Goal: Task Accomplishment & Management: Manage account settings

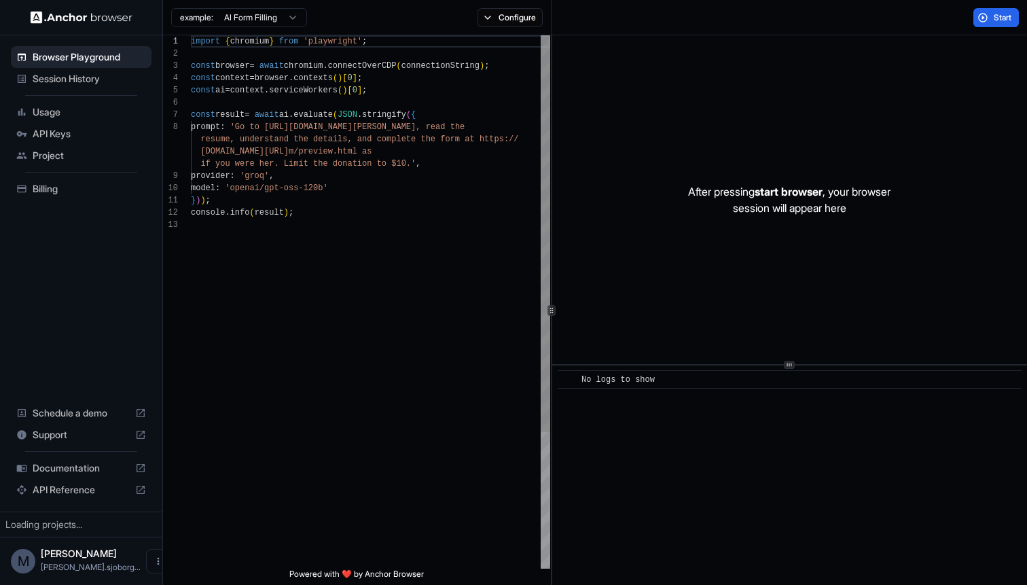
scroll to position [86, 0]
click at [45, 109] on span "Usage" at bounding box center [89, 112] width 113 height 14
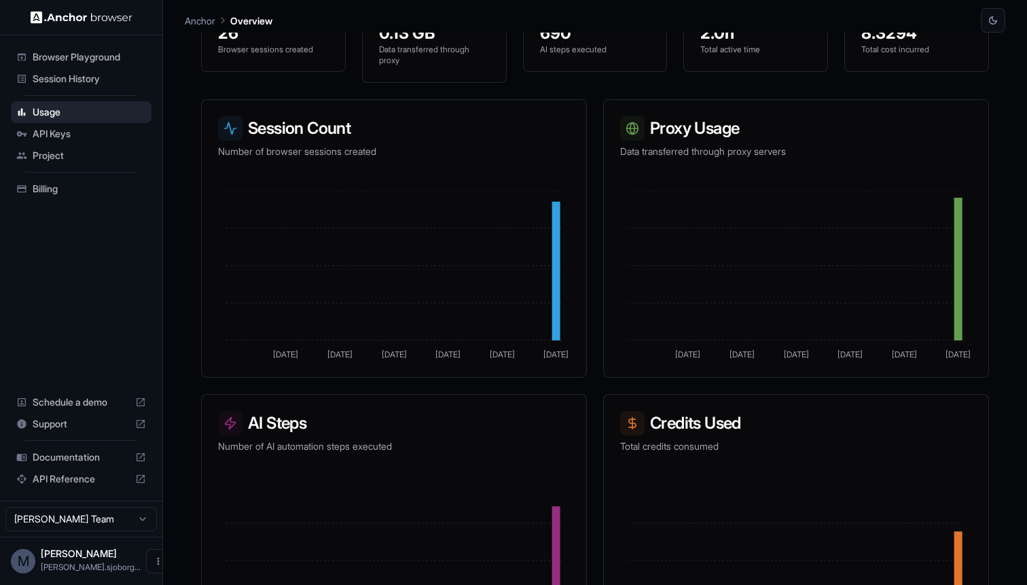
scroll to position [189, 0]
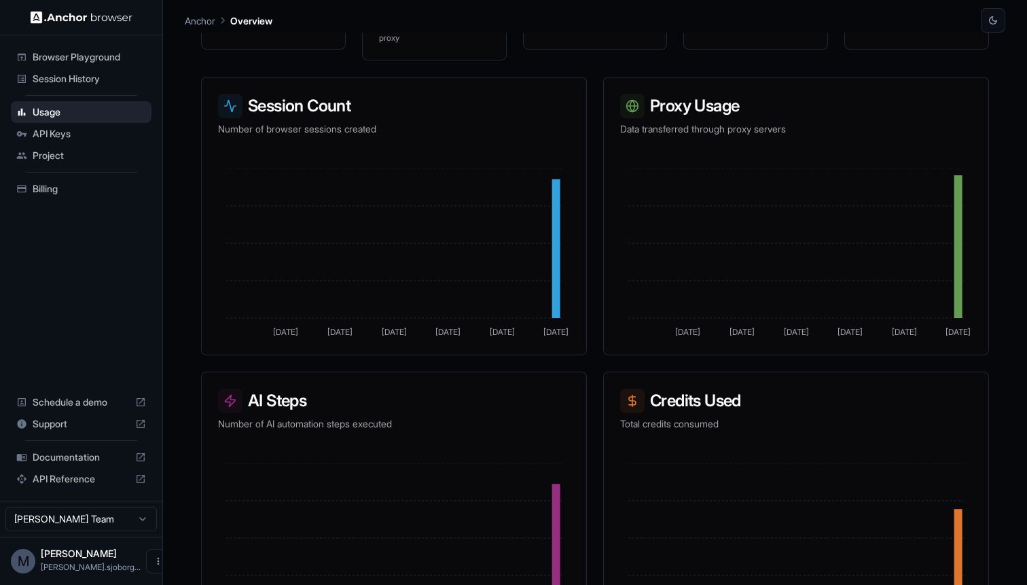
click at [72, 138] on span "API Keys" at bounding box center [89, 134] width 113 height 14
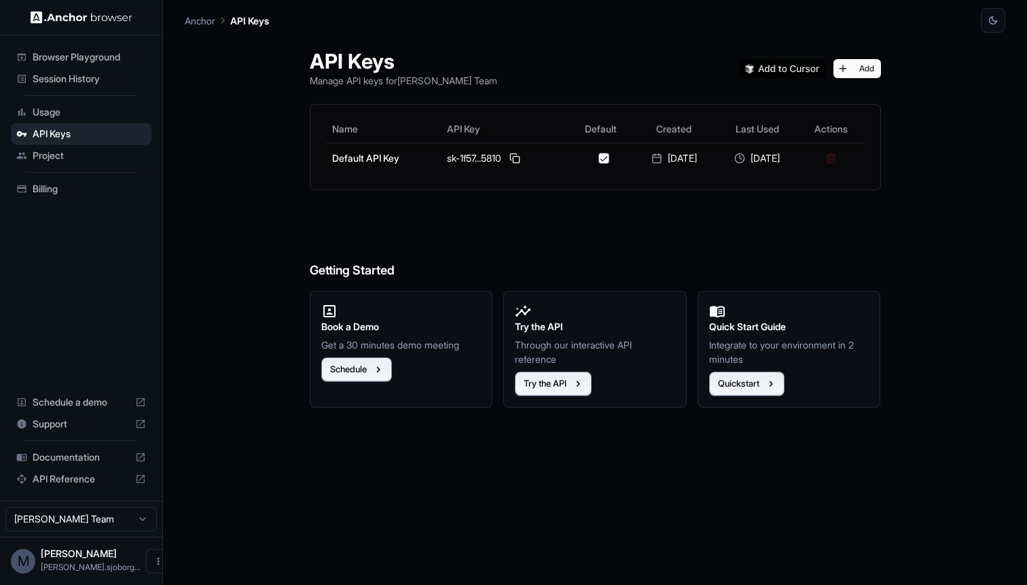
click at [70, 150] on span "Project" at bounding box center [89, 156] width 113 height 14
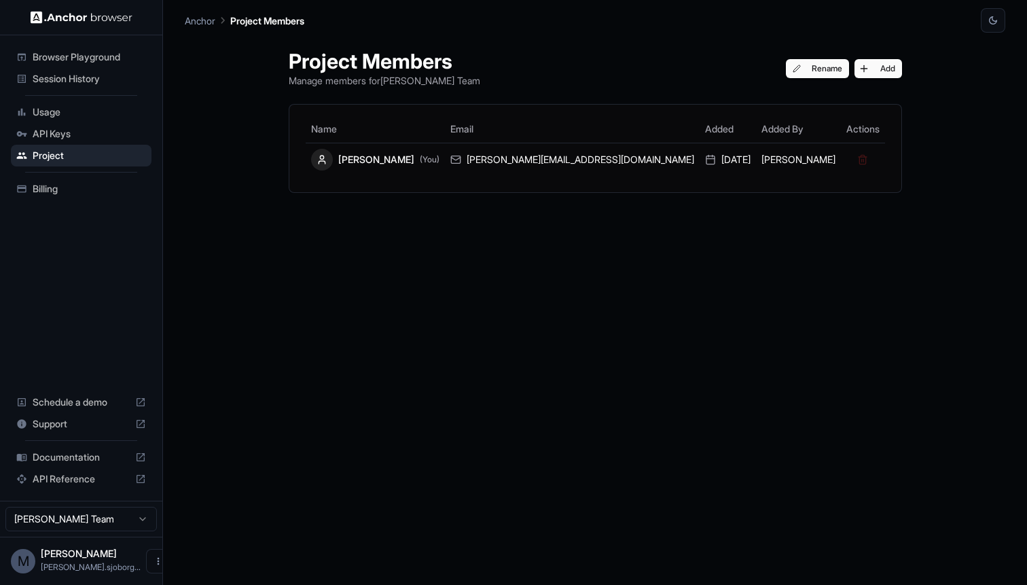
click at [66, 132] on span "API Keys" at bounding box center [89, 134] width 113 height 14
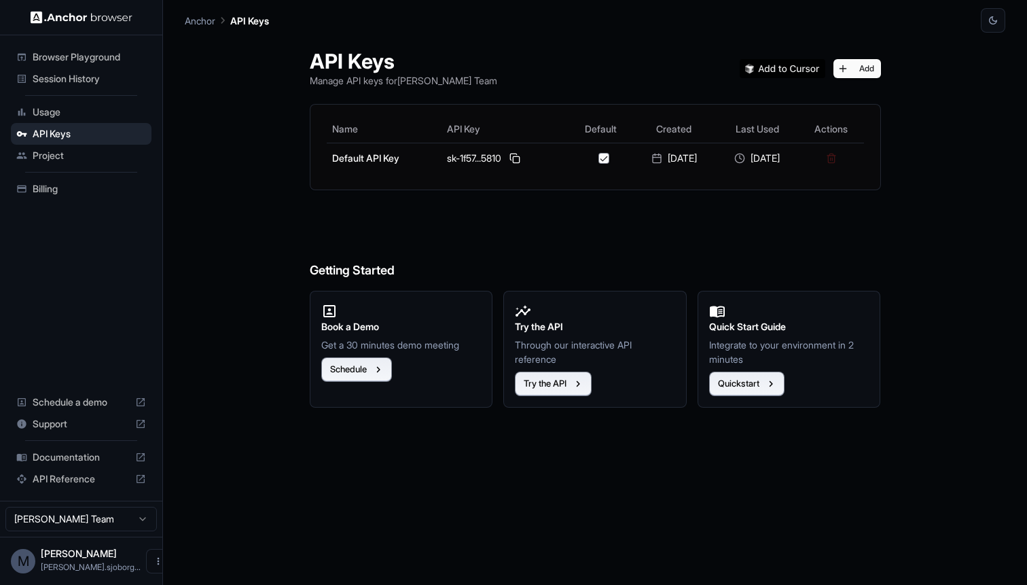
click at [769, 73] on img at bounding box center [783, 68] width 86 height 19
click at [54, 111] on span "Usage" at bounding box center [89, 112] width 113 height 14
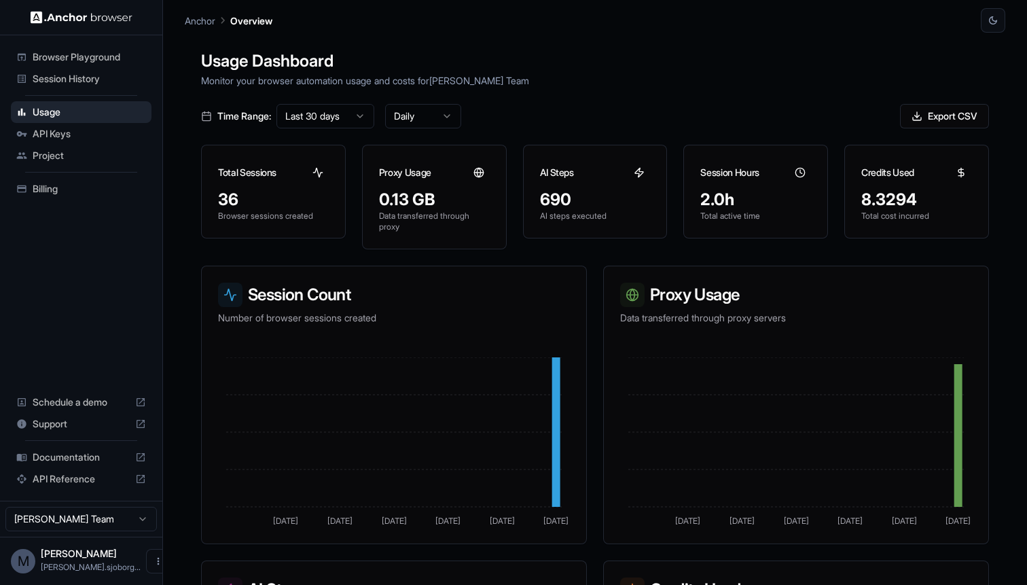
click at [28, 79] on div "Session History" at bounding box center [81, 79] width 141 height 22
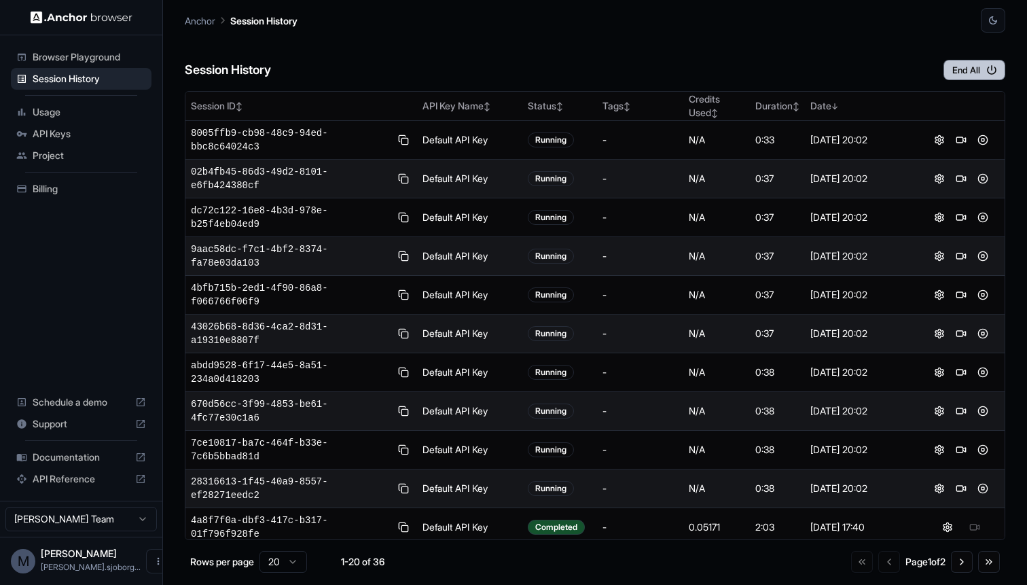
click at [987, 72] on icon "button" at bounding box center [992, 70] width 12 height 12
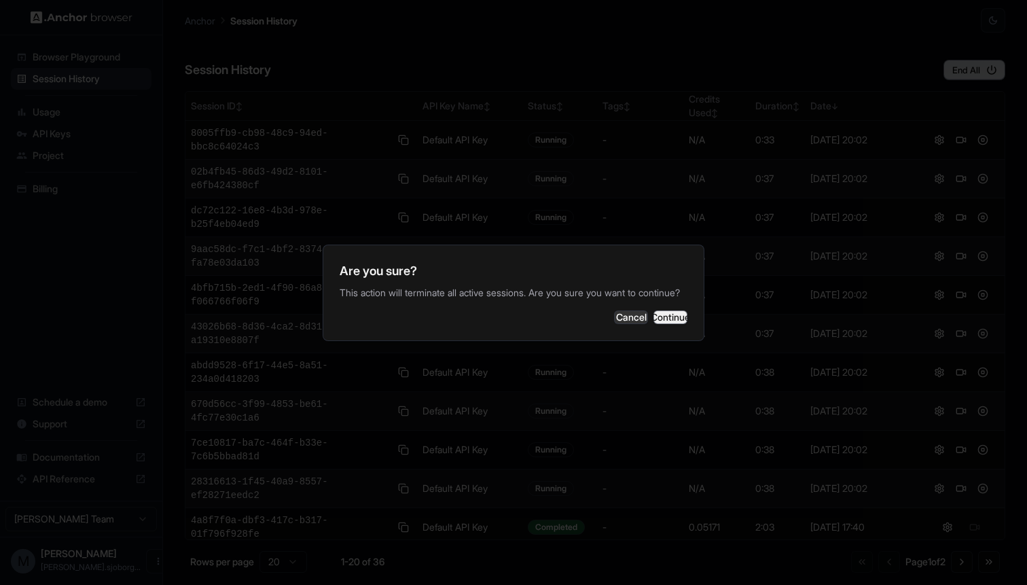
click at [660, 324] on button "Continue" at bounding box center [671, 318] width 34 height 14
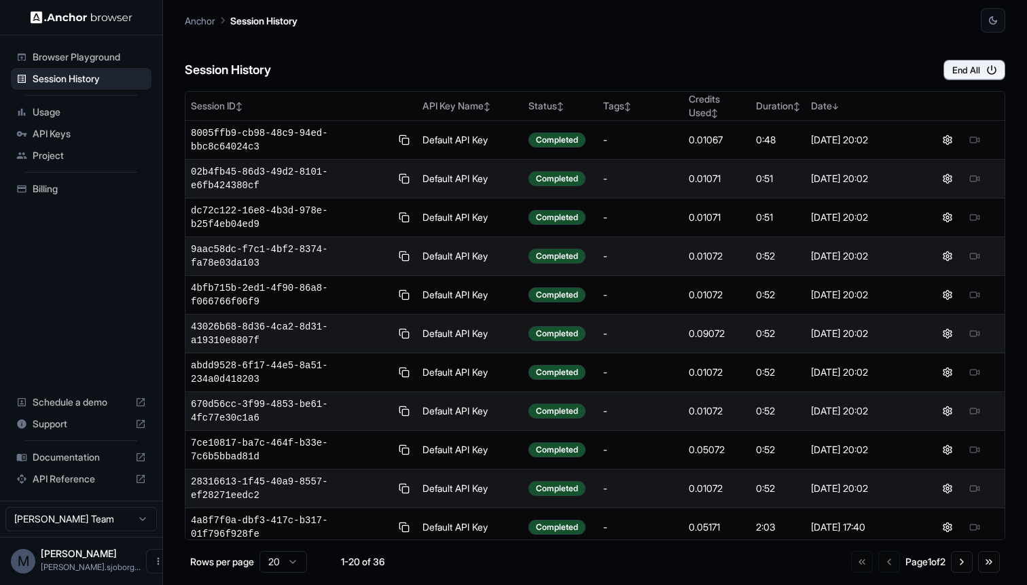
click at [73, 60] on span "Browser Playground" at bounding box center [89, 57] width 113 height 14
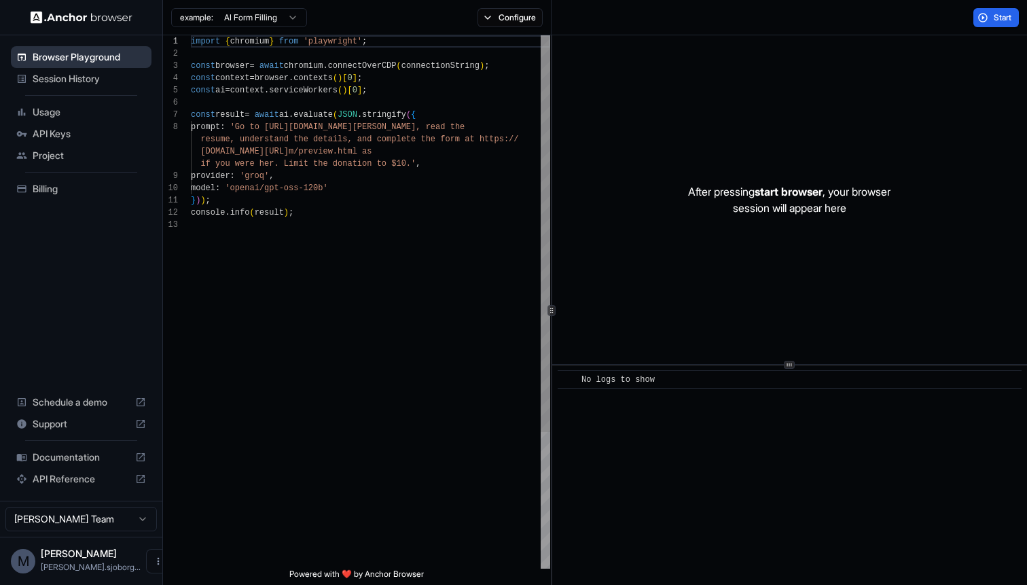
scroll to position [86, 0]
click at [57, 104] on div "Usage" at bounding box center [81, 112] width 141 height 22
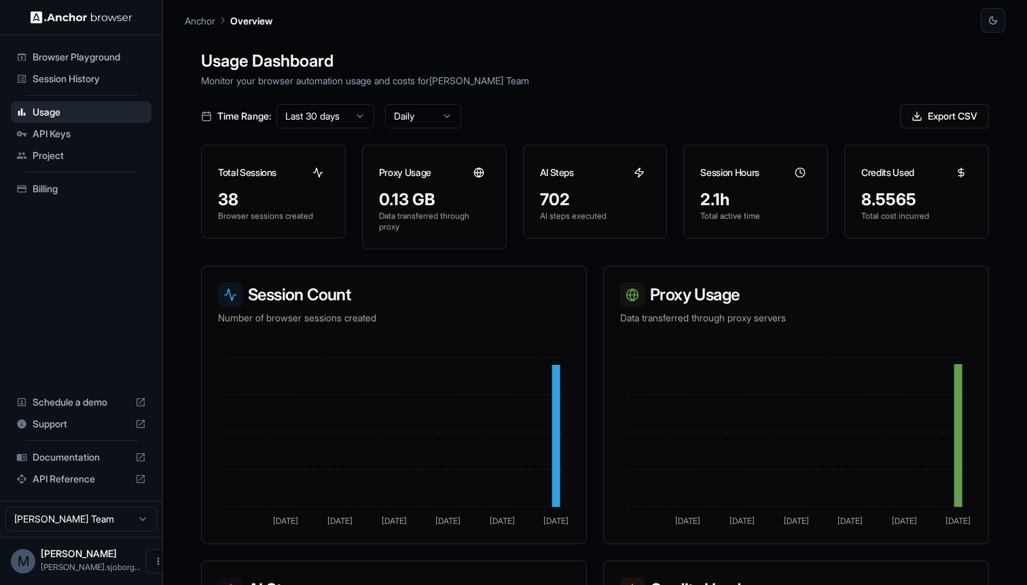
click at [58, 131] on span "API Keys" at bounding box center [89, 134] width 113 height 14
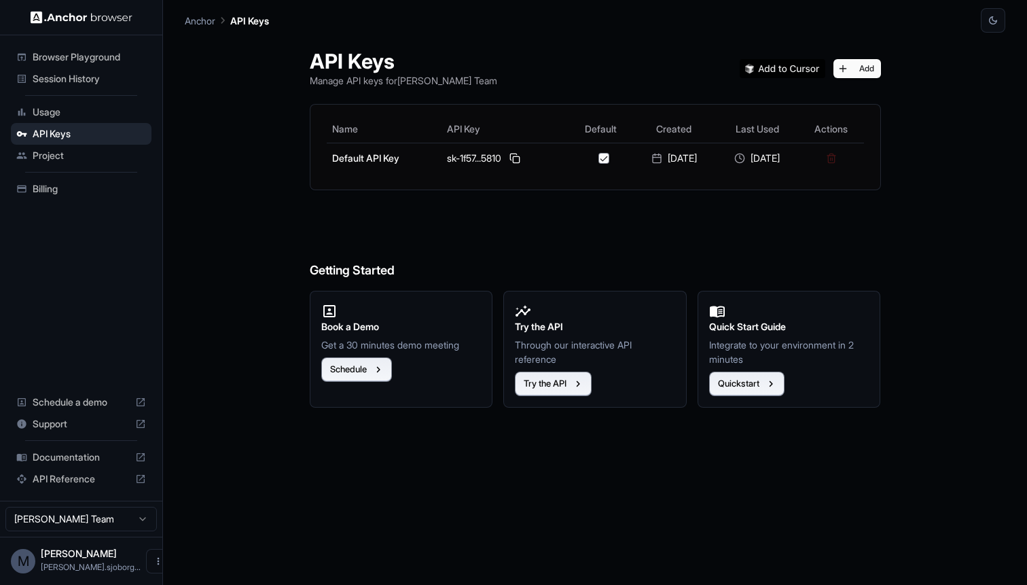
click at [67, 156] on span "Project" at bounding box center [89, 156] width 113 height 14
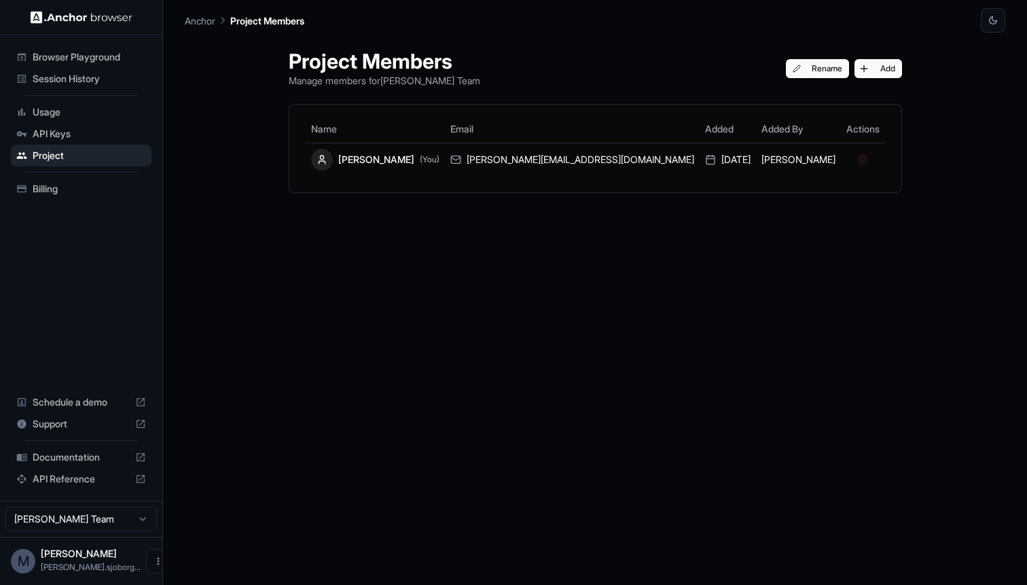
click at [71, 117] on span "Usage" at bounding box center [89, 112] width 113 height 14
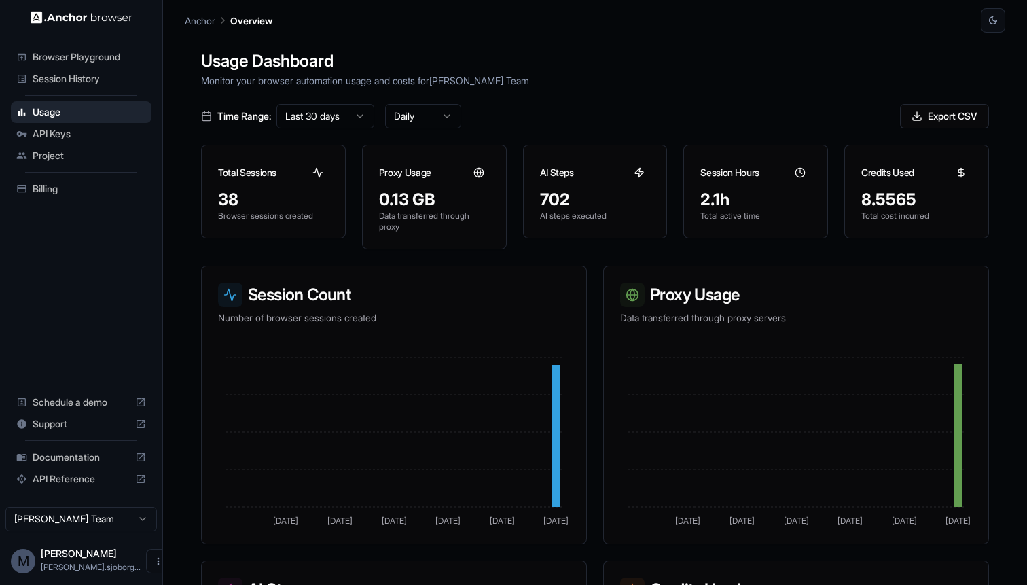
click at [73, 77] on span "Session History" at bounding box center [89, 79] width 113 height 14
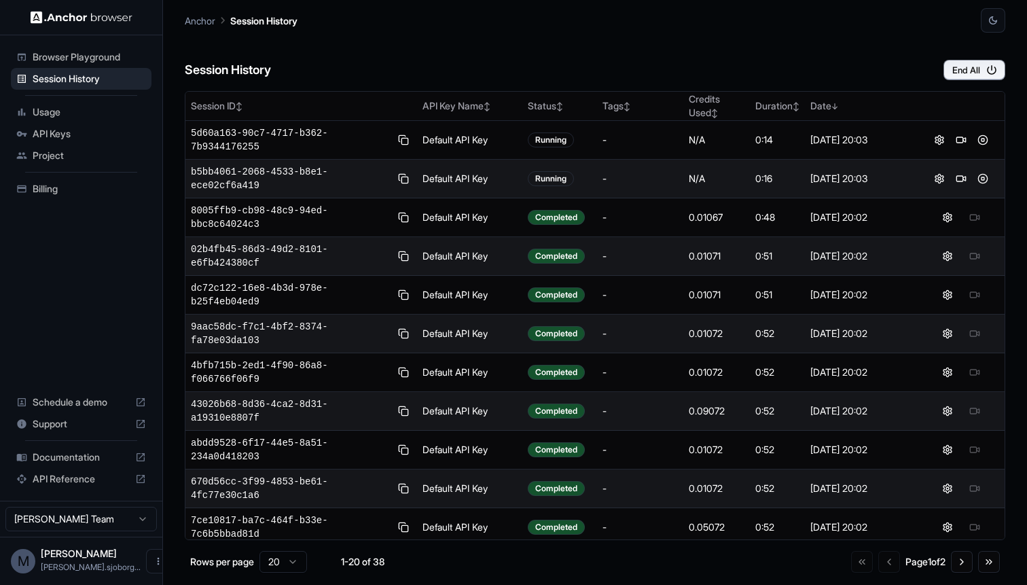
click at [717, 53] on div "Session History End All" at bounding box center [595, 57] width 821 height 48
click at [807, 85] on div "Session History End All Session ID ↕ API Key Name ↕ Status ↕ Tags ↕ Credits Use…" at bounding box center [595, 309] width 821 height 552
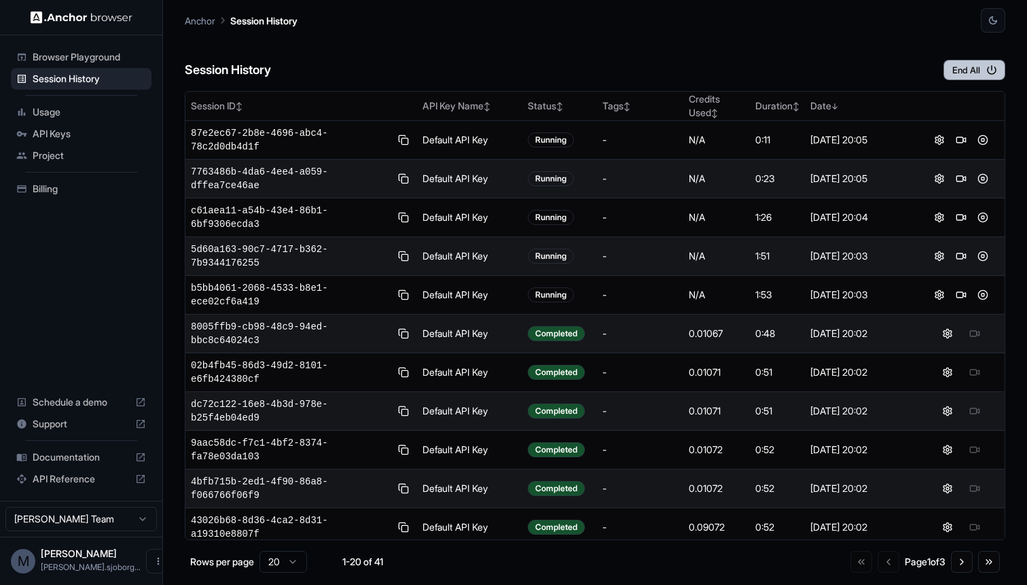
click at [965, 69] on button "End All" at bounding box center [975, 70] width 62 height 20
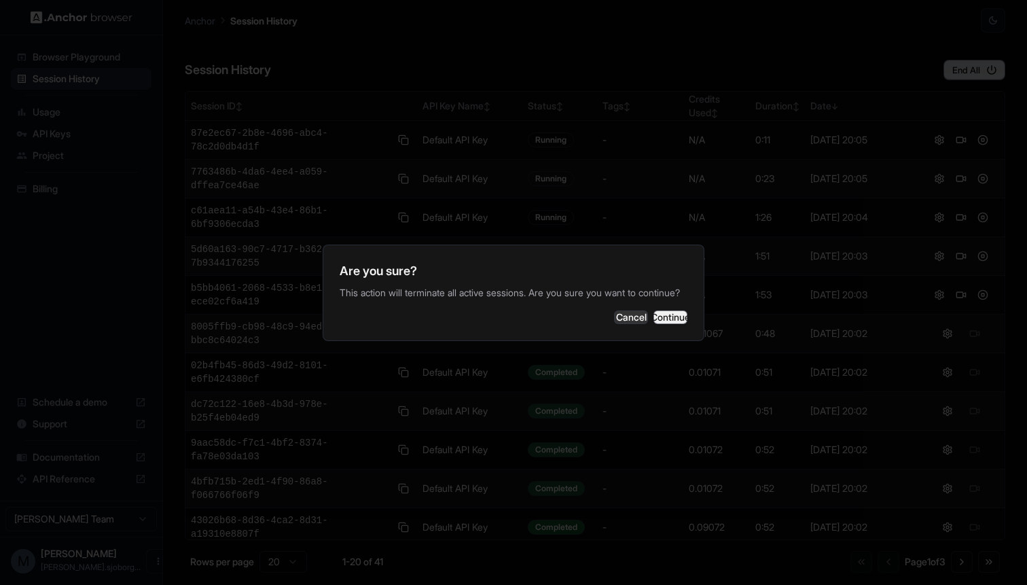
click at [654, 324] on button "Continue" at bounding box center [671, 318] width 34 height 14
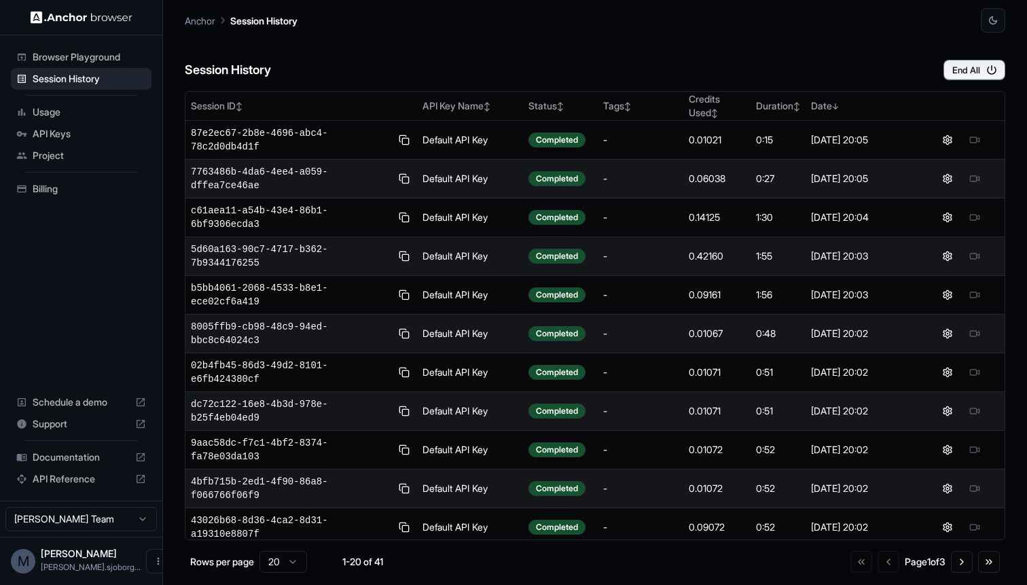
click at [57, 62] on span "Browser Playground" at bounding box center [89, 57] width 113 height 14
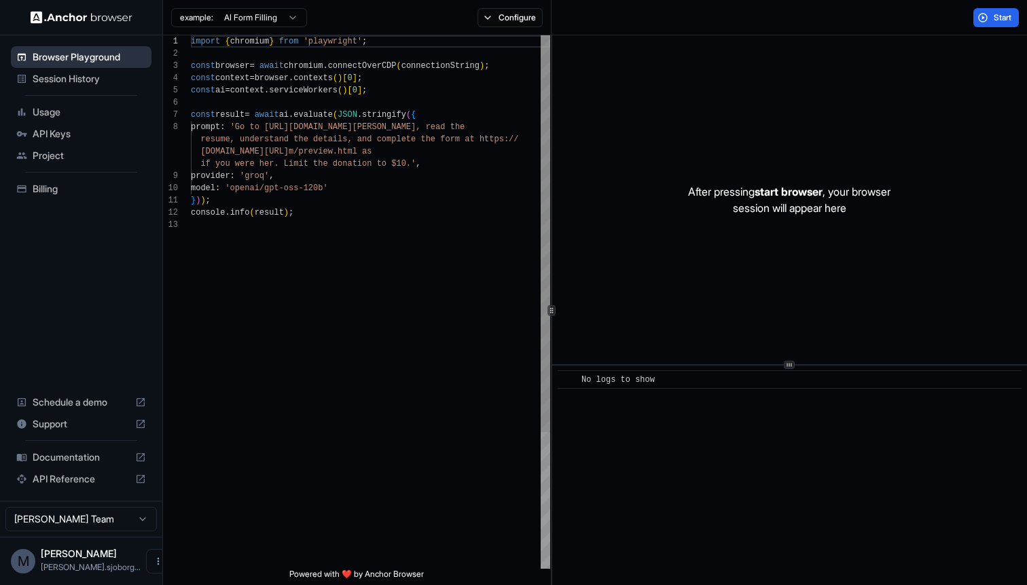
scroll to position [86, 0]
click at [69, 116] on span "Usage" at bounding box center [89, 112] width 113 height 14
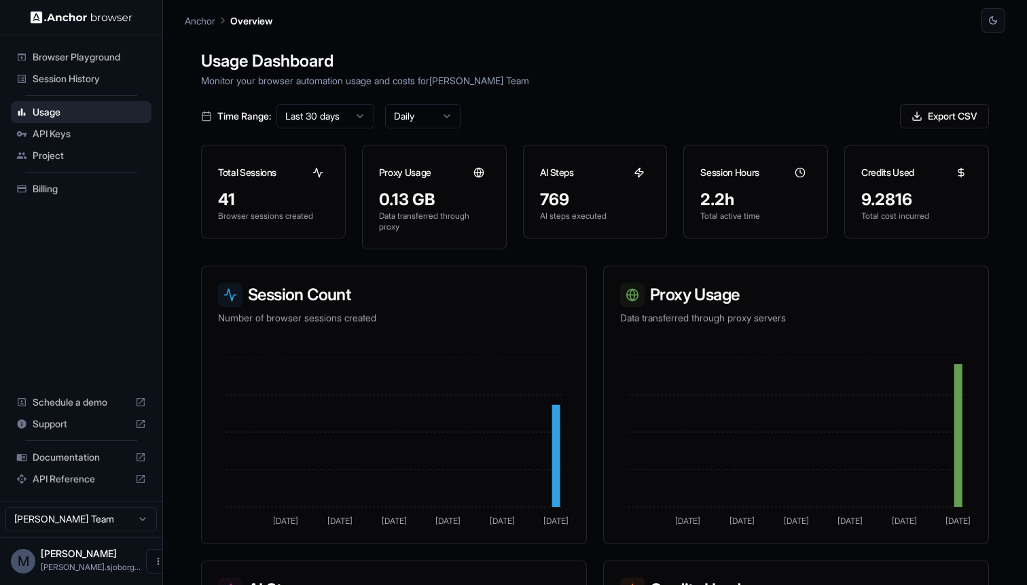
click at [45, 128] on span "API Keys" at bounding box center [89, 134] width 113 height 14
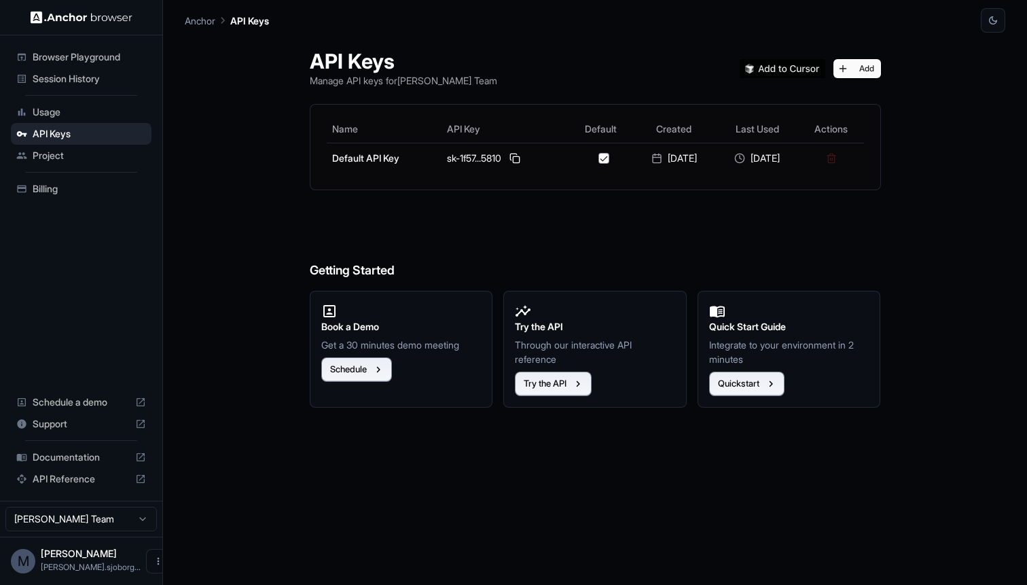
click at [50, 147] on div "Project" at bounding box center [81, 156] width 141 height 22
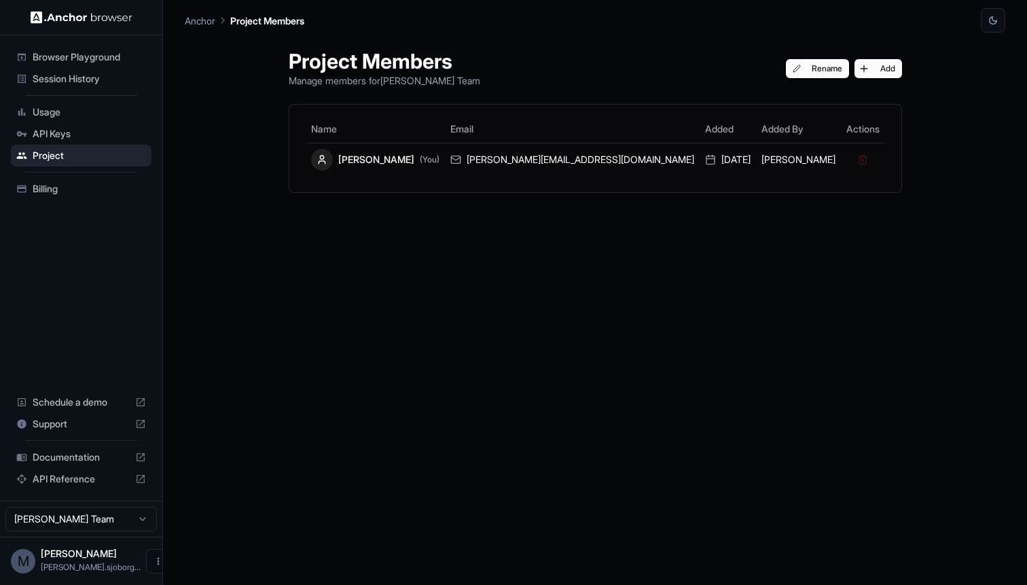
click at [52, 118] on span "Usage" at bounding box center [89, 112] width 113 height 14
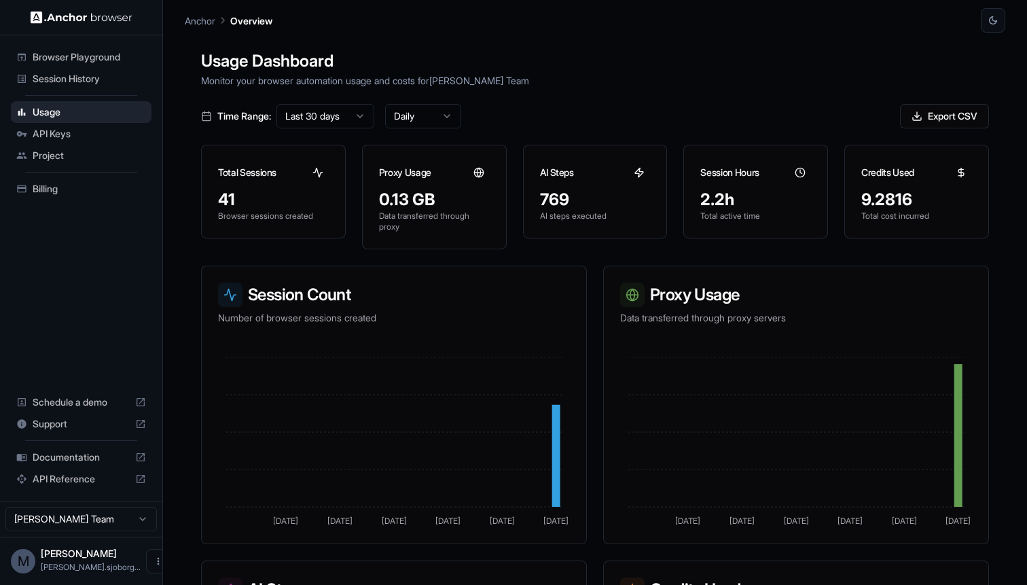
click at [70, 72] on span "Session History" at bounding box center [89, 79] width 113 height 14
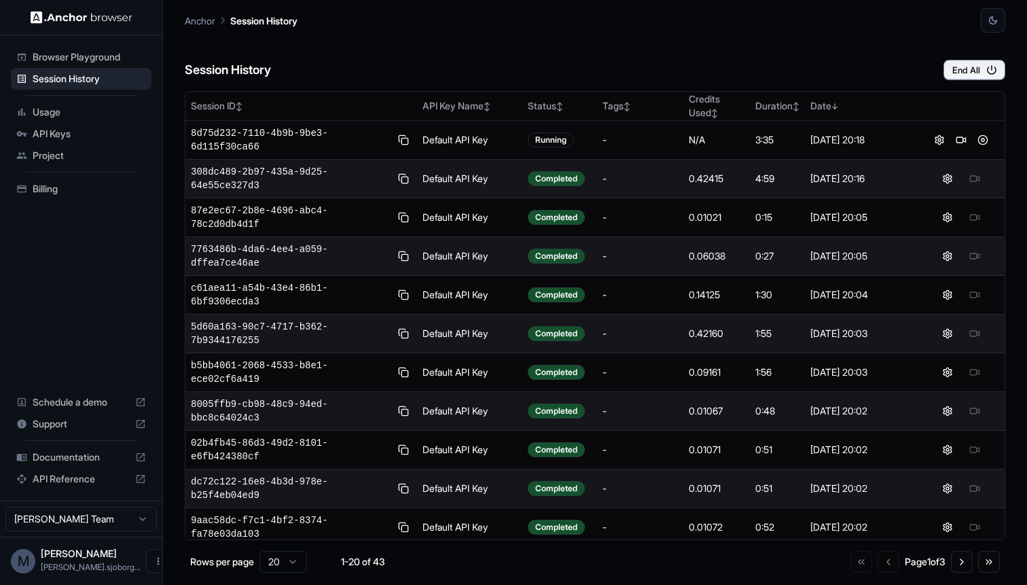
click at [740, 8] on div "Anchor Session History" at bounding box center [595, 16] width 821 height 33
click at [47, 115] on span "Usage" at bounding box center [89, 112] width 113 height 14
click at [679, 63] on div "Session History End All" at bounding box center [595, 57] width 821 height 48
click at [980, 177] on button at bounding box center [983, 179] width 16 height 16
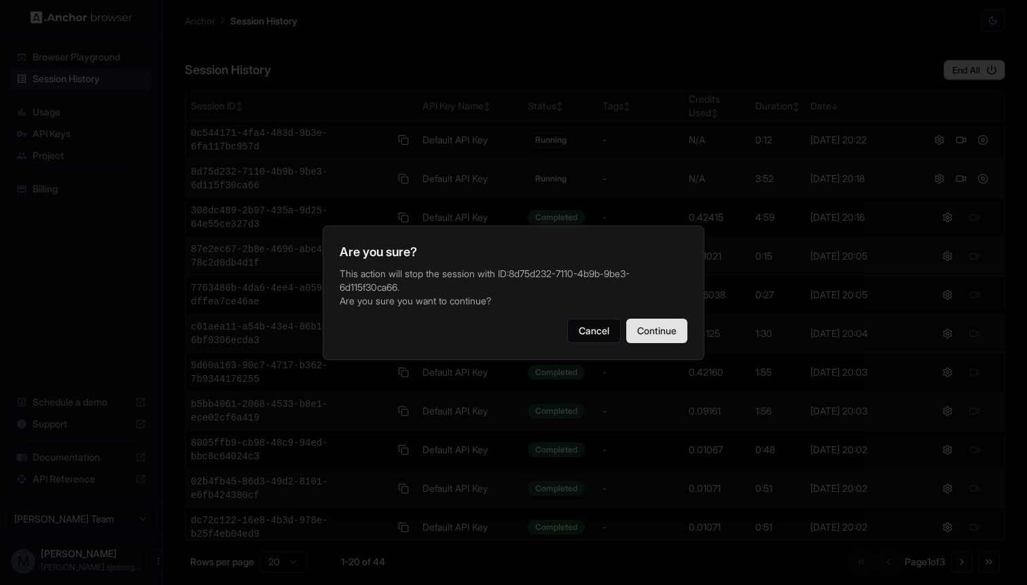
click at [642, 334] on button "Continue" at bounding box center [656, 331] width 61 height 24
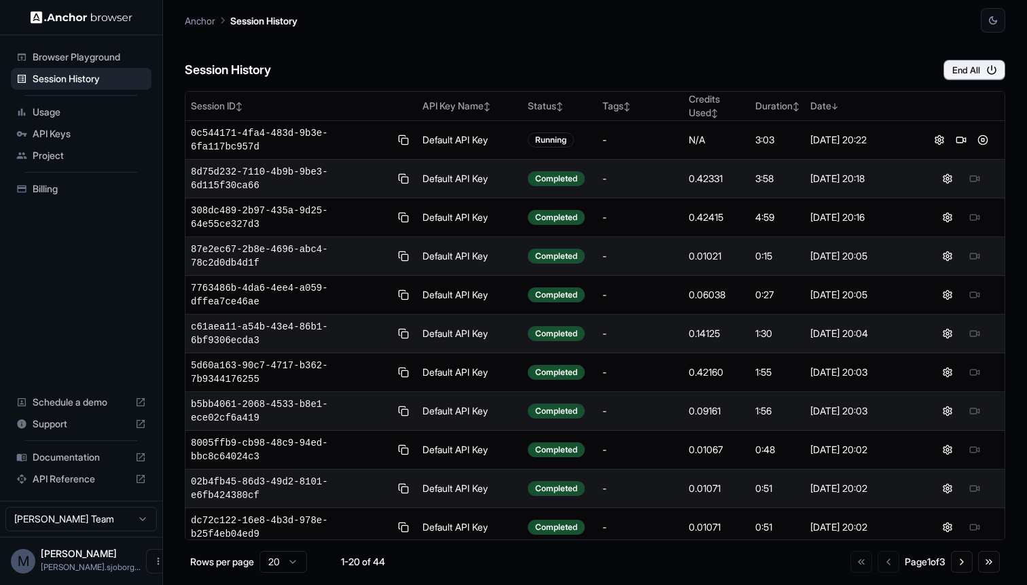
click at [785, 66] on div "Session History End All" at bounding box center [595, 57] width 821 height 48
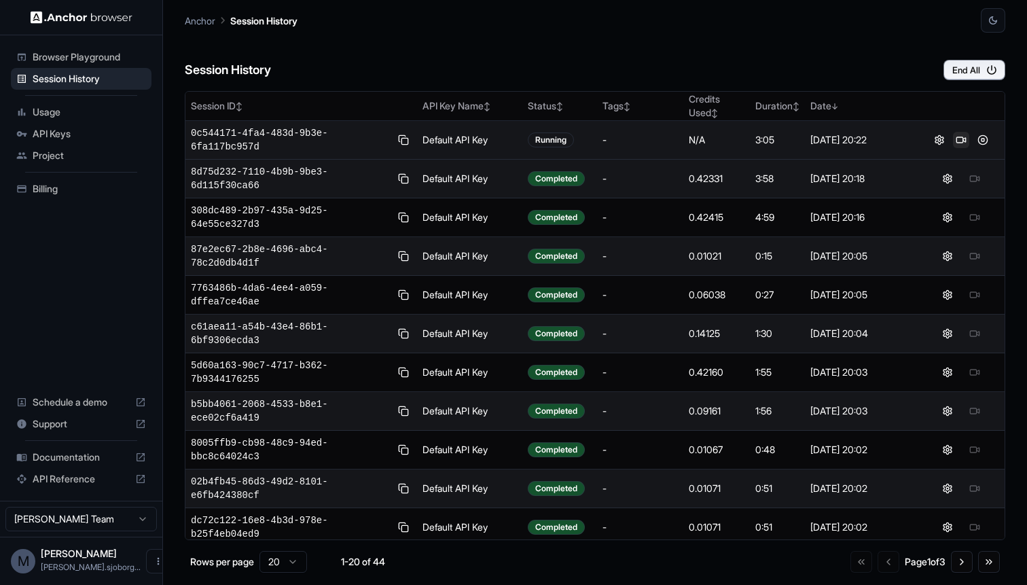
click at [963, 142] on button at bounding box center [961, 140] width 16 height 16
click at [986, 139] on button at bounding box center [983, 140] width 16 height 16
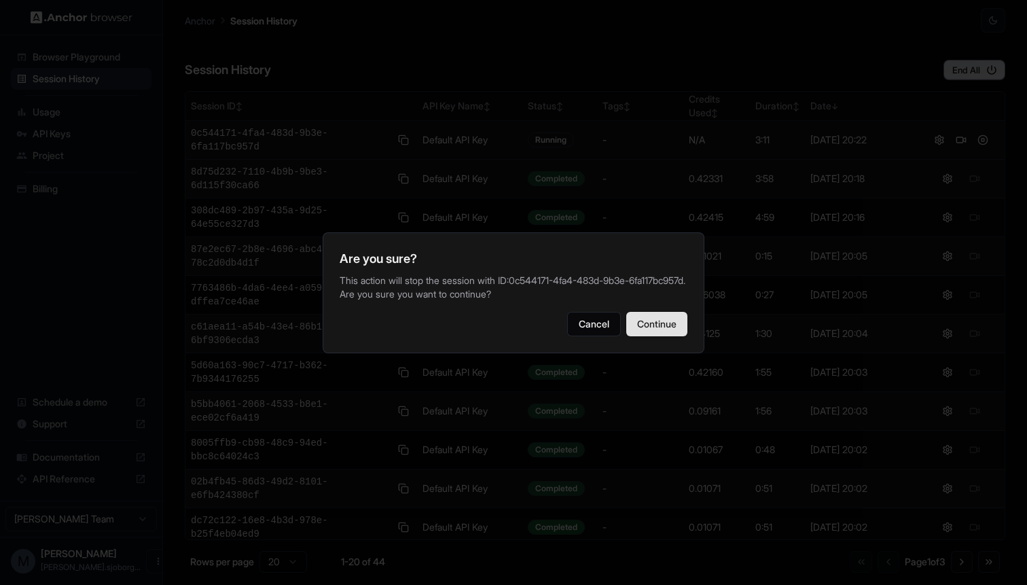
click at [658, 332] on button "Continue" at bounding box center [656, 324] width 61 height 24
